Goal: Information Seeking & Learning: Learn about a topic

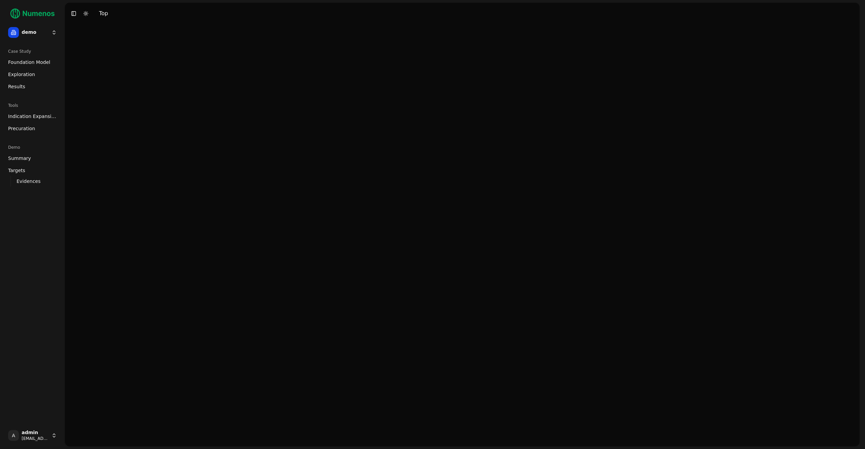
click at [35, 116] on span "Indication Expansion" at bounding box center [32, 116] width 49 height 7
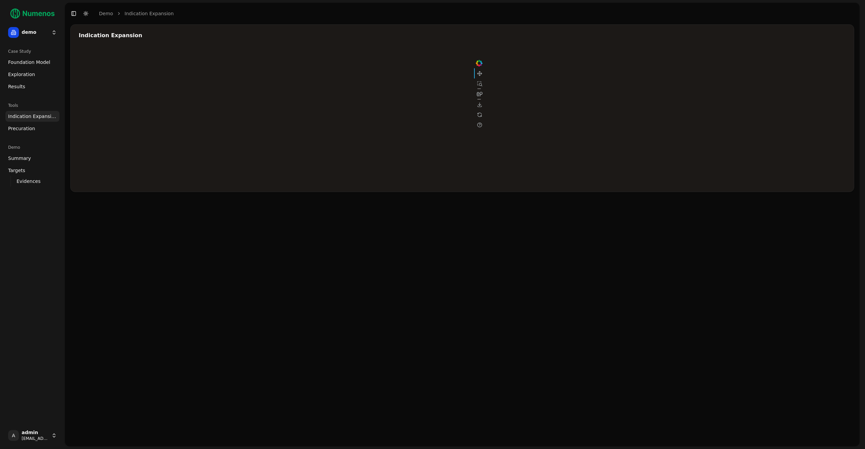
click at [39, 65] on span "Foundation Model" at bounding box center [29, 62] width 42 height 7
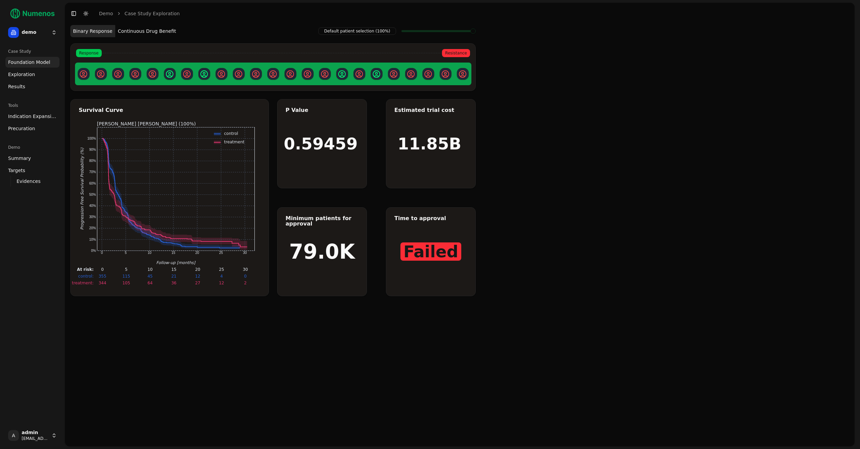
click at [31, 77] on span "Exploration" at bounding box center [21, 74] width 27 height 7
click at [31, 79] on link "Exploration" at bounding box center [32, 74] width 54 height 11
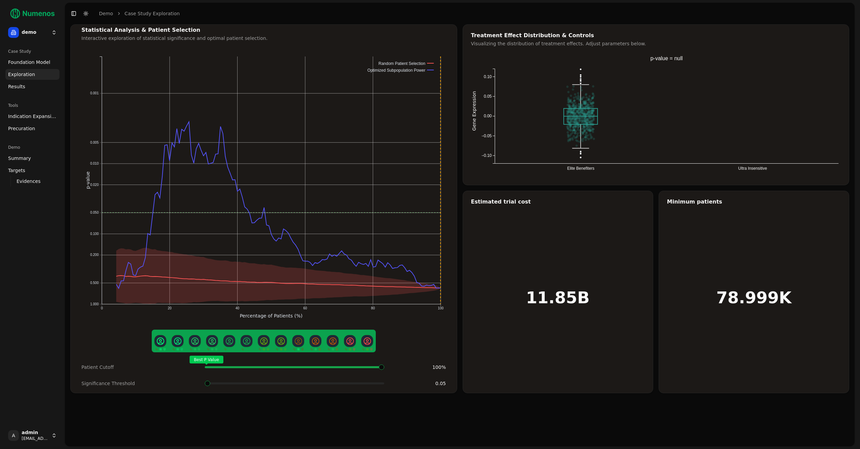
click at [24, 114] on span "Indication Expansion" at bounding box center [32, 116] width 49 height 7
